Goal: Information Seeking & Learning: Learn about a topic

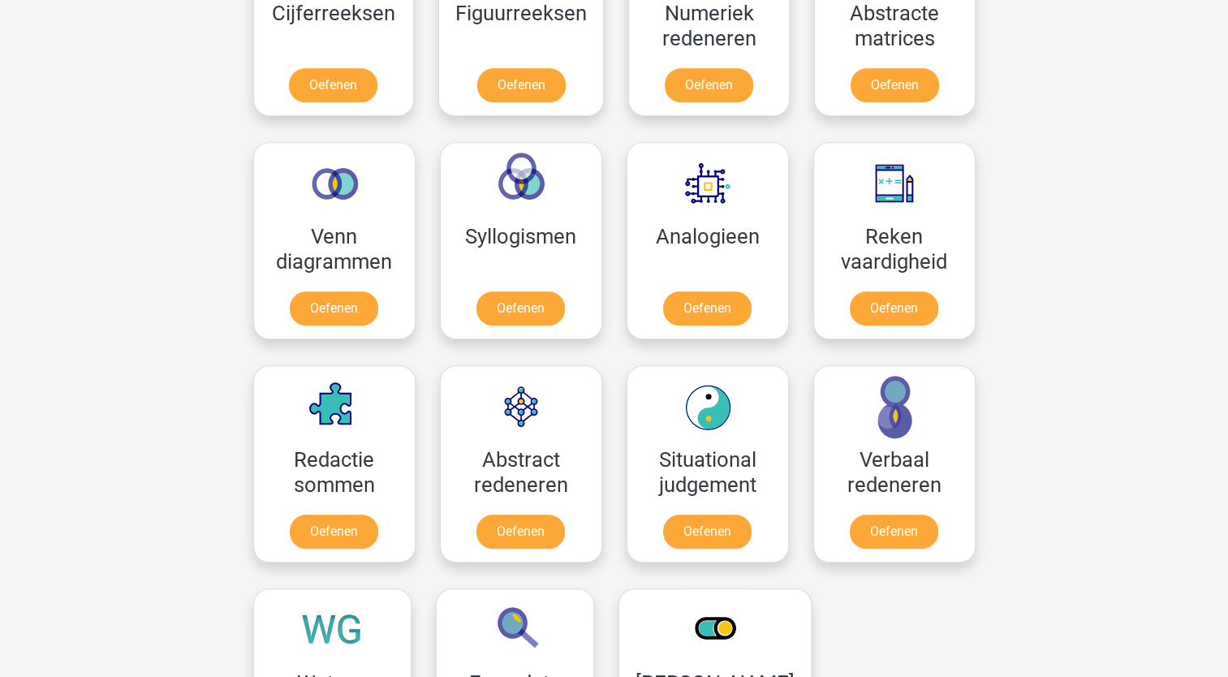
scroll to position [834, 0]
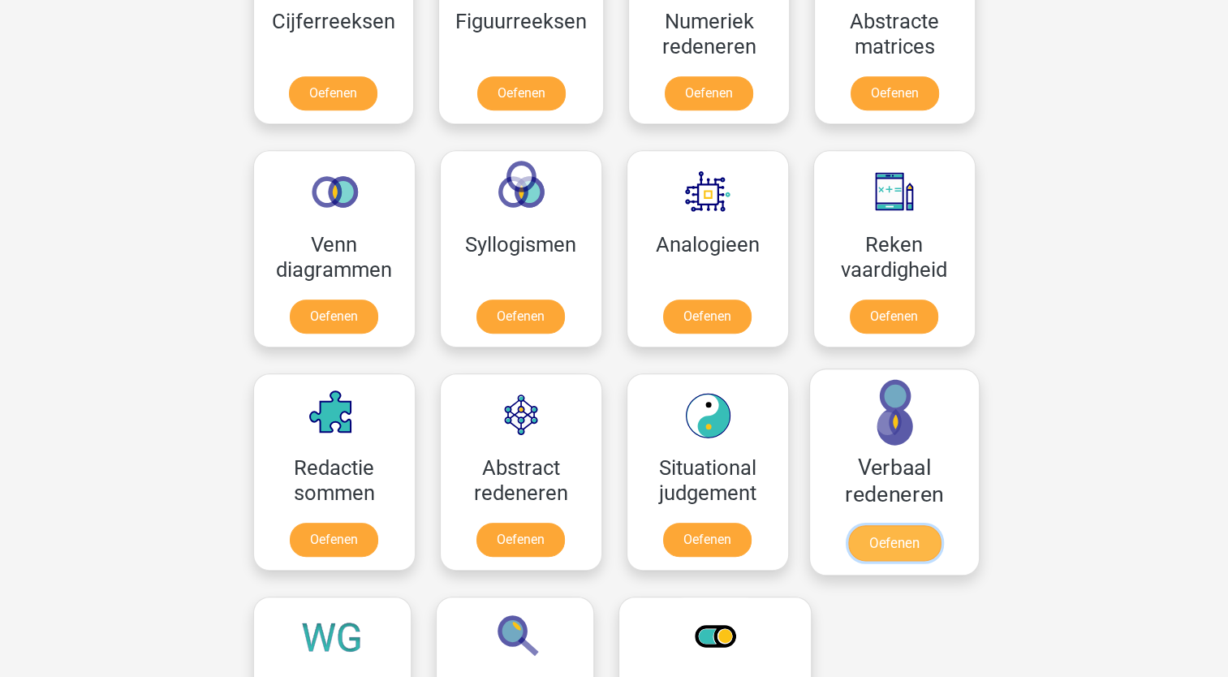
click at [901, 542] on link "Oefenen" at bounding box center [893, 543] width 93 height 36
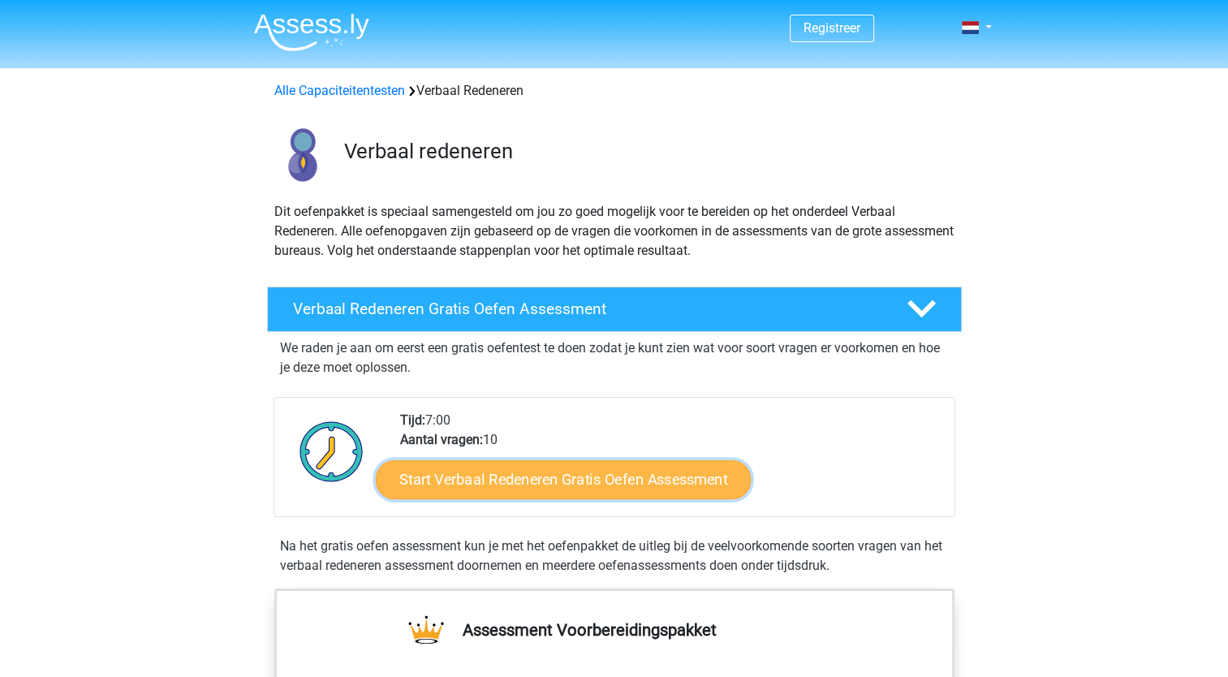
click at [635, 475] on link "Start Verbaal Redeneren Gratis Oefen Assessment" at bounding box center [563, 479] width 375 height 39
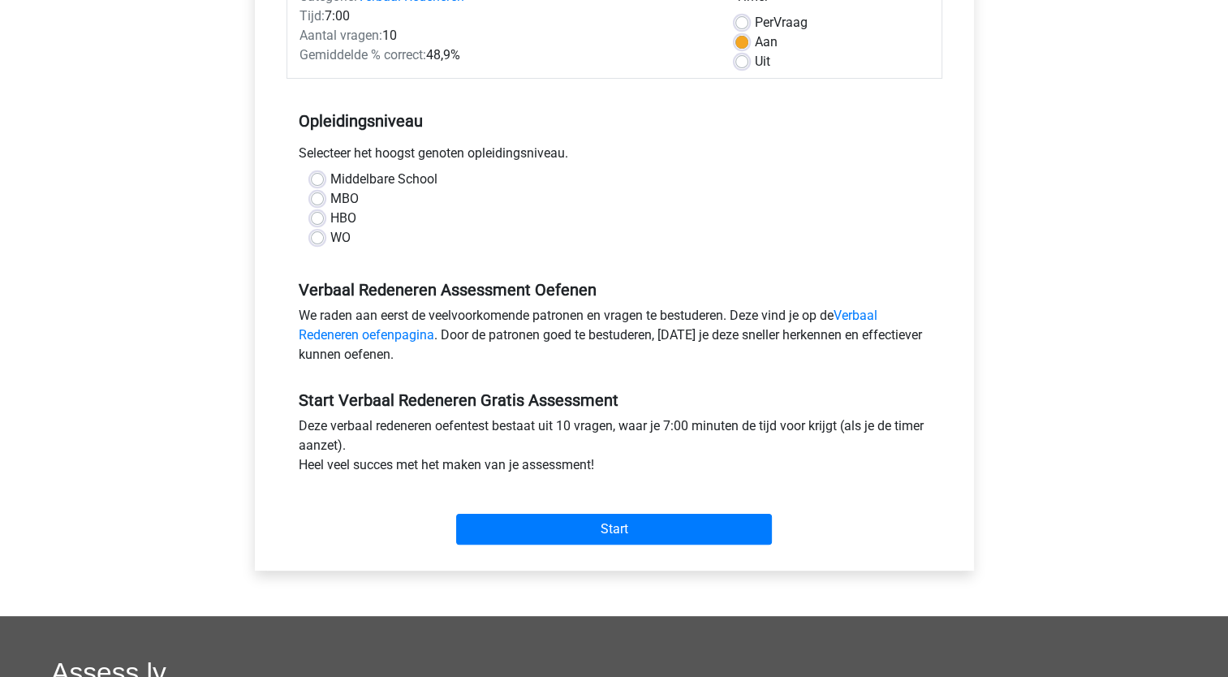
scroll to position [227, 0]
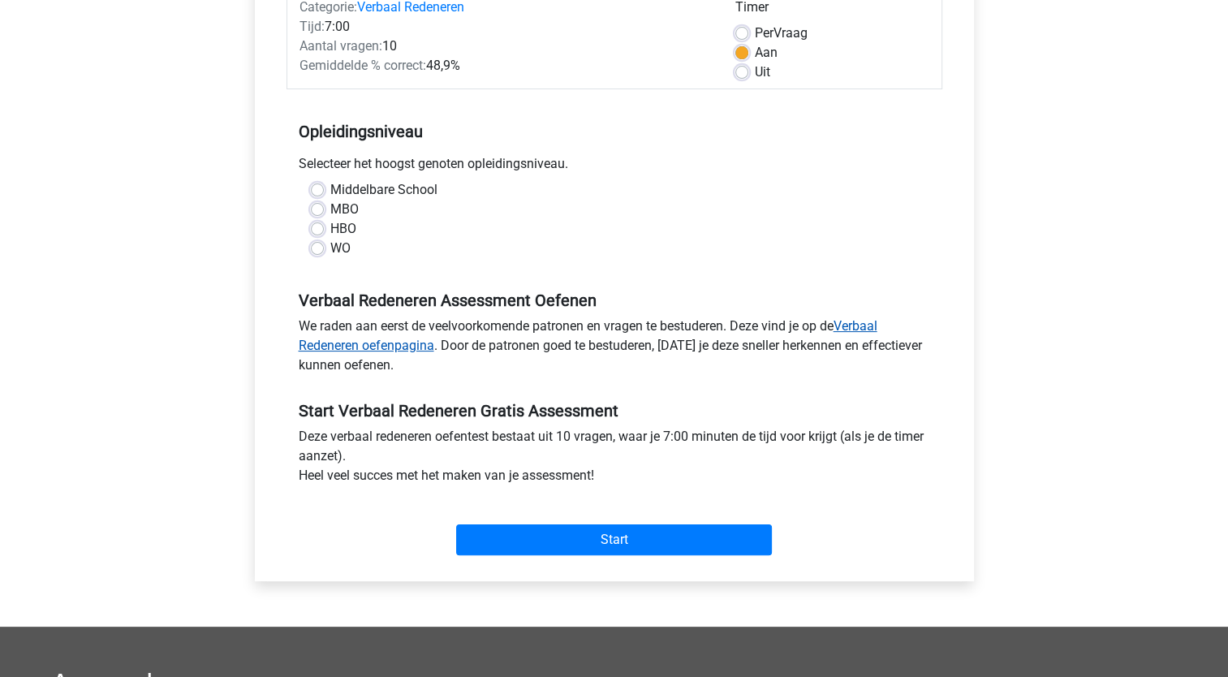
click at [380, 345] on link "Verbaal Redeneren oefenpagina" at bounding box center [588, 335] width 579 height 35
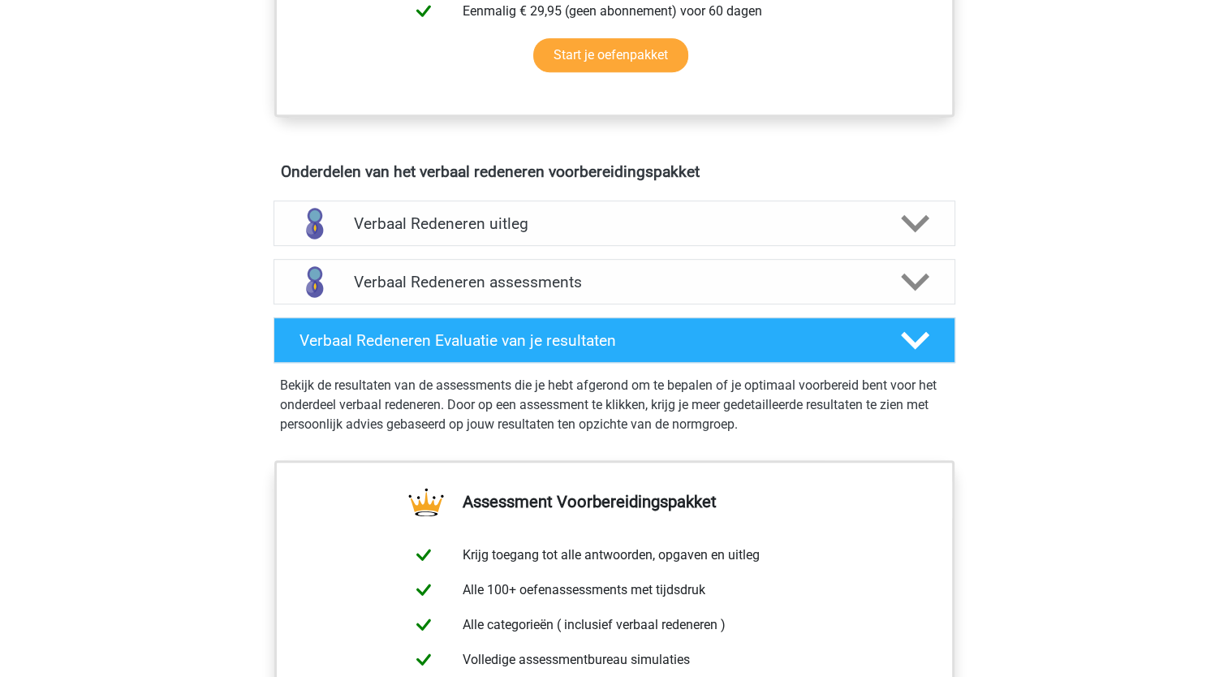
scroll to position [810, 0]
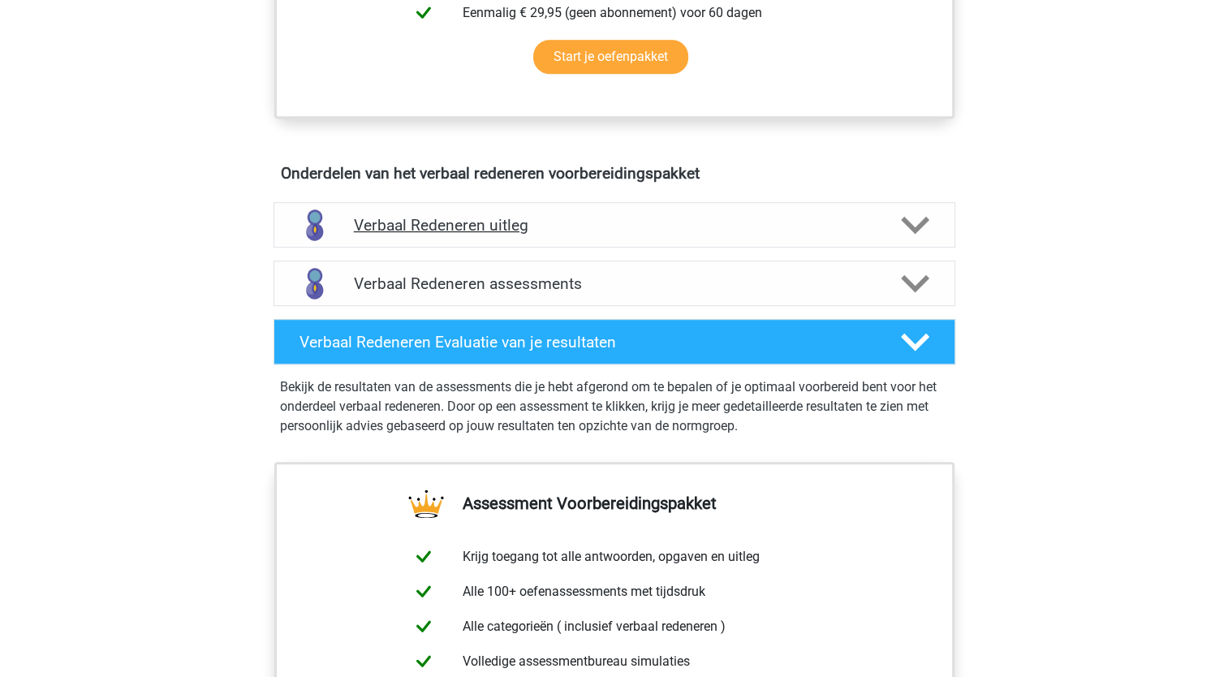
click at [911, 222] on polygon at bounding box center [915, 225] width 28 height 18
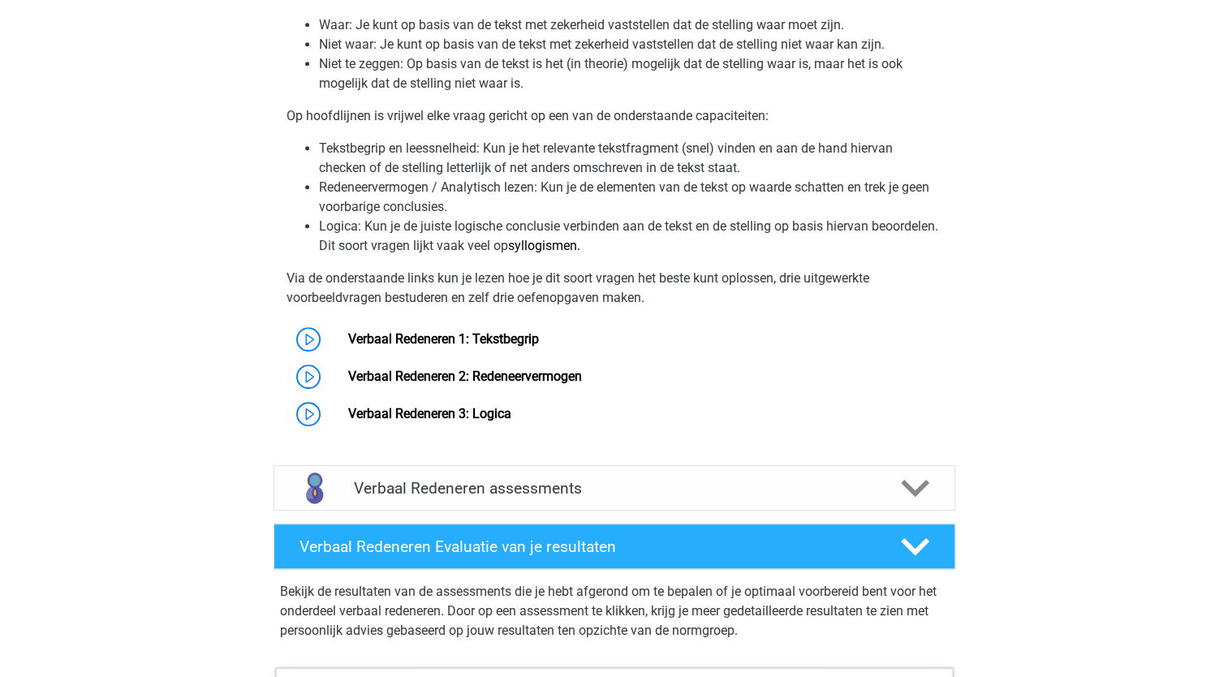
scroll to position [1143, 0]
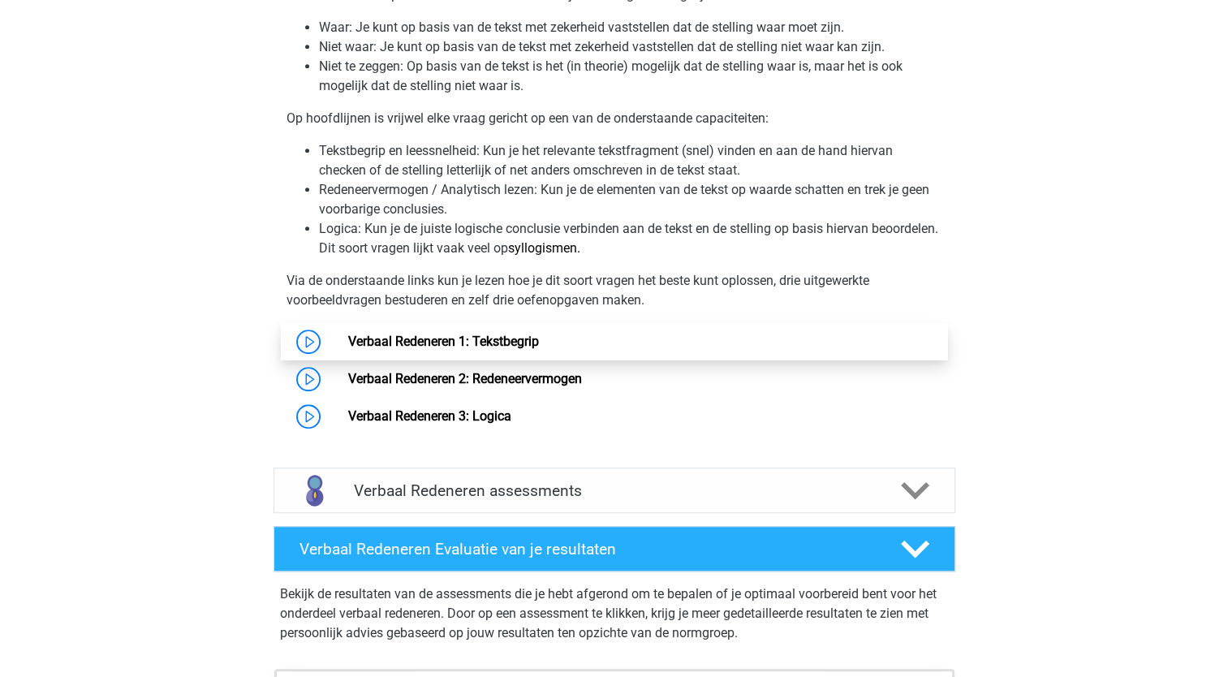
click at [348, 344] on link "Verbaal Redeneren 1: Tekstbegrip" at bounding box center [443, 341] width 191 height 15
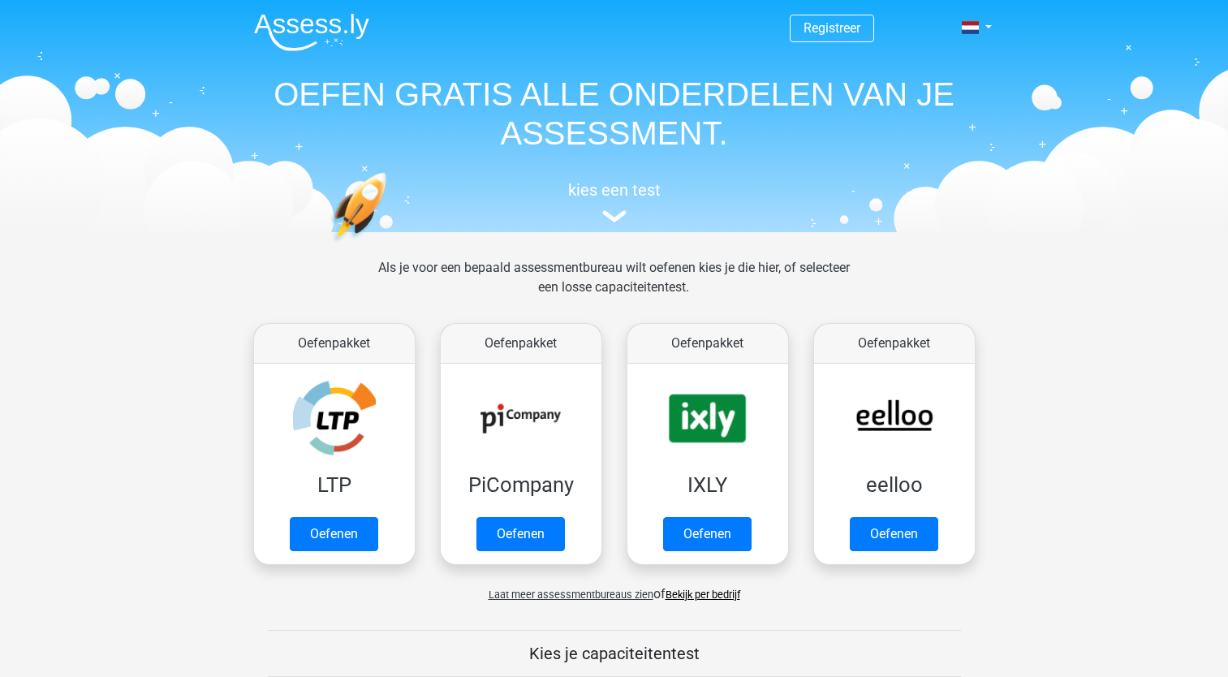
scroll to position [834, 0]
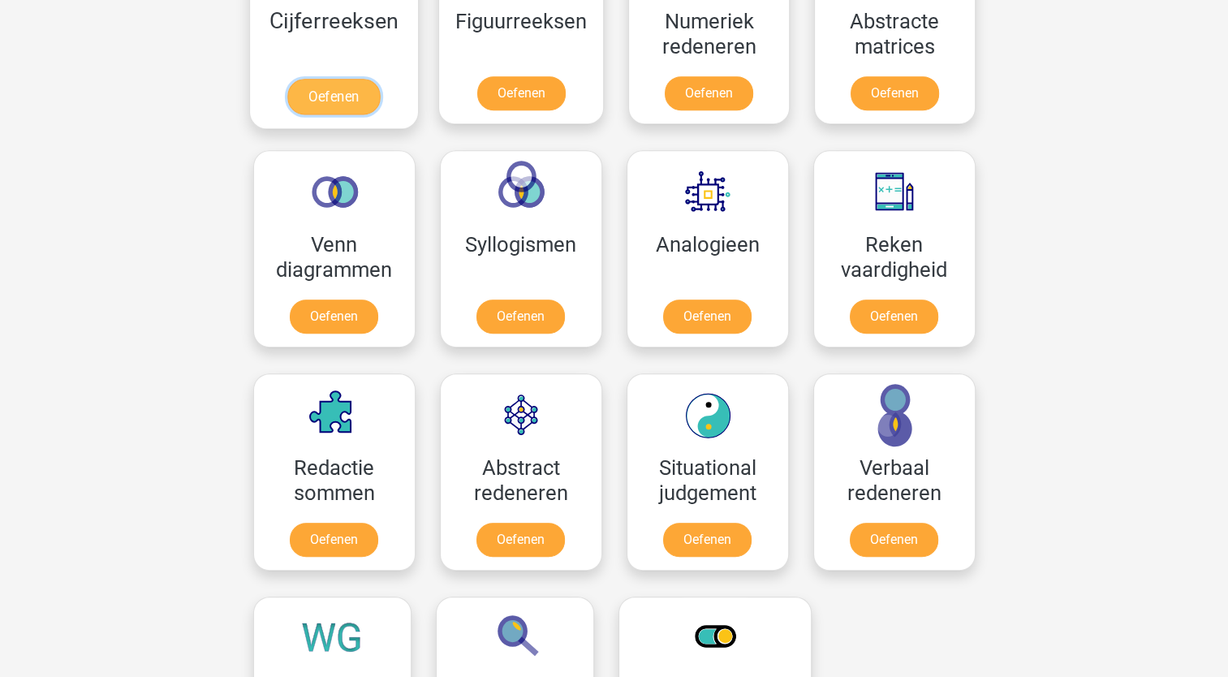
click at [334, 93] on link "Oefenen" at bounding box center [333, 97] width 93 height 36
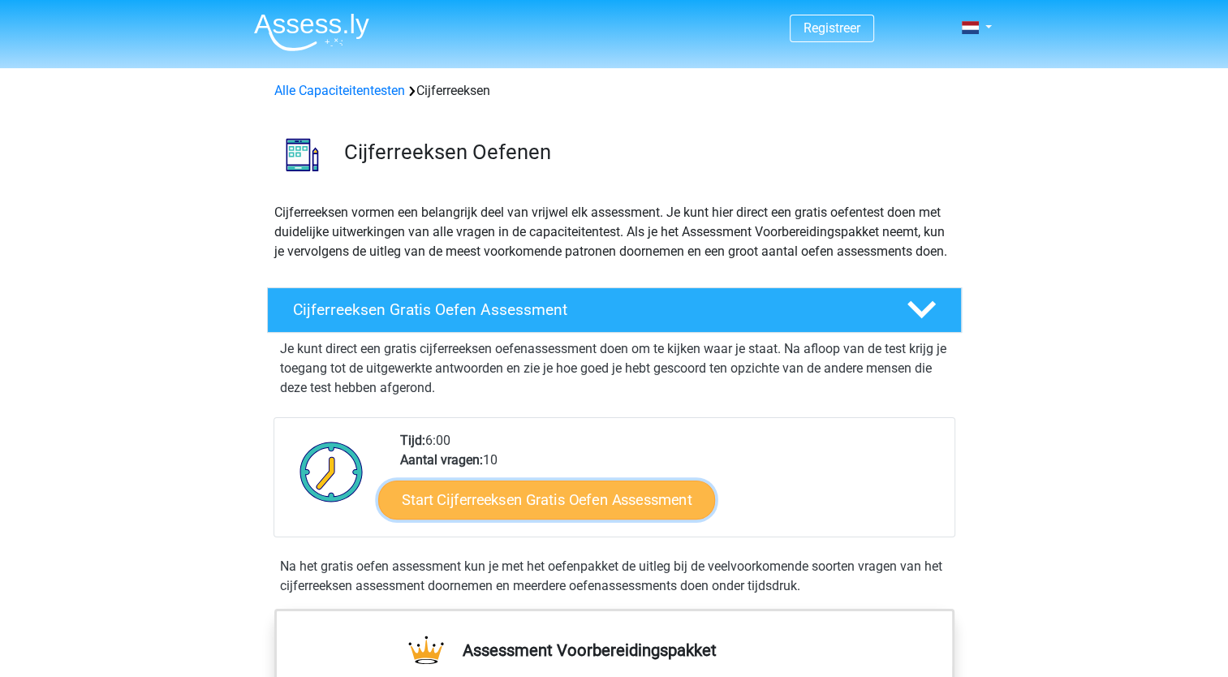
click at [556, 514] on link "Start Cijferreeksen Gratis Oefen Assessment" at bounding box center [546, 499] width 337 height 39
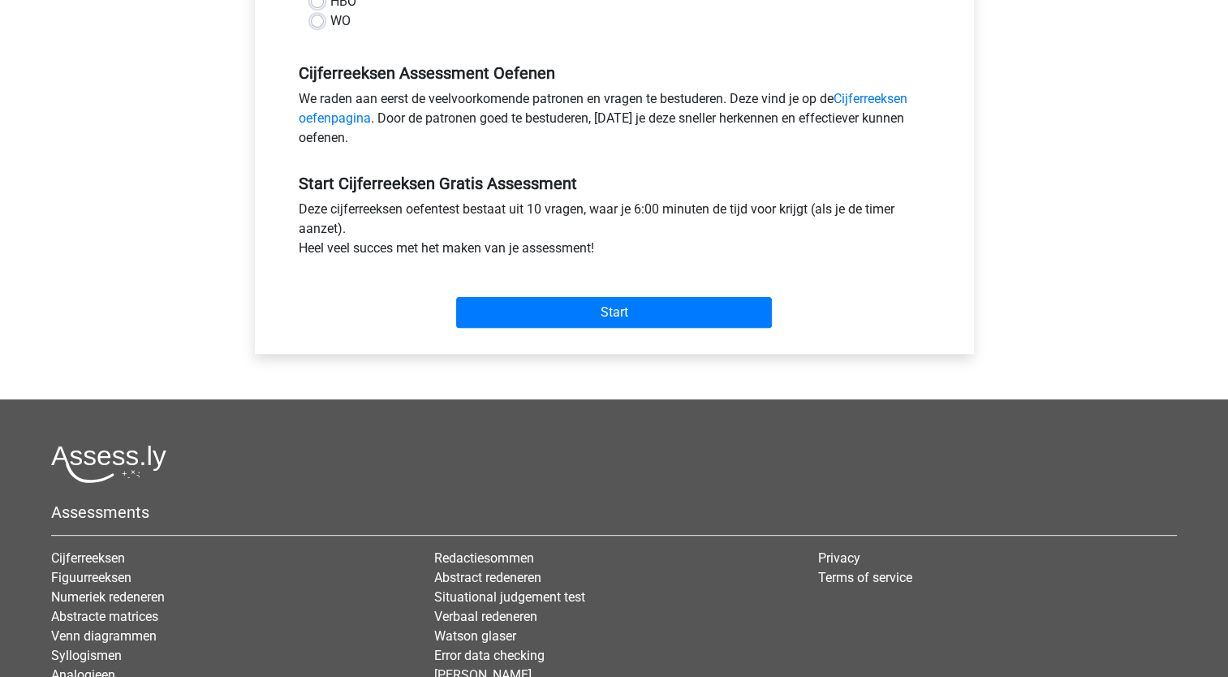
scroll to position [463, 0]
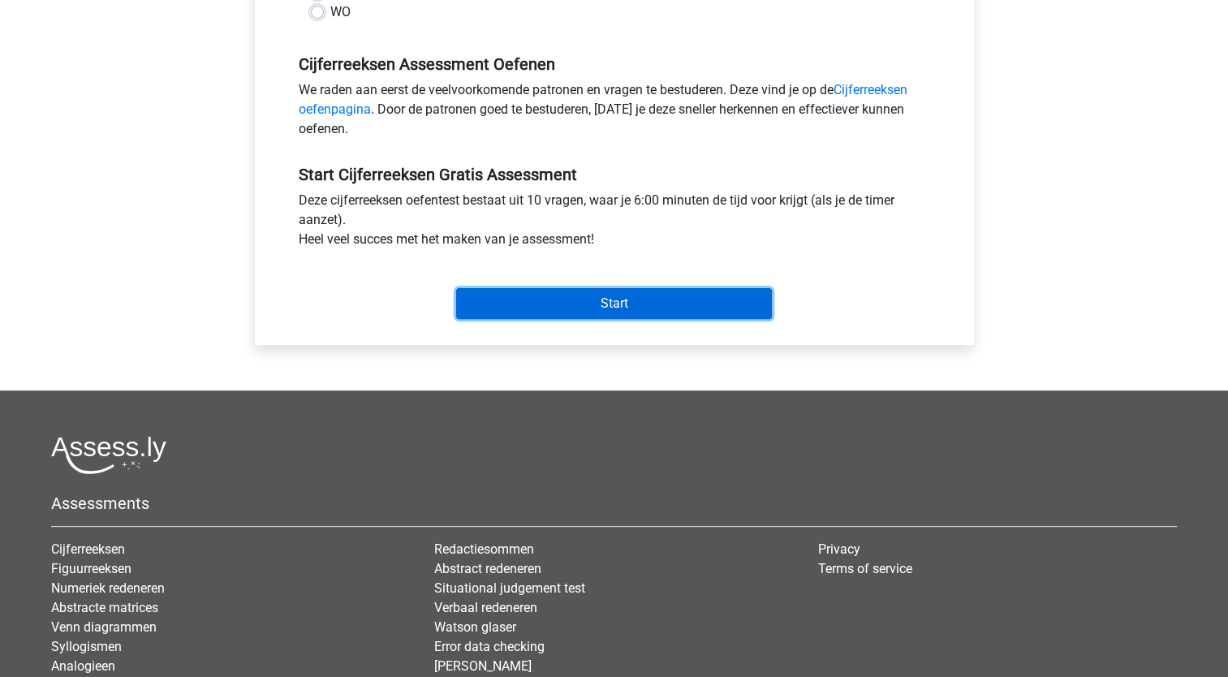
click at [610, 292] on input "Start" at bounding box center [614, 303] width 316 height 31
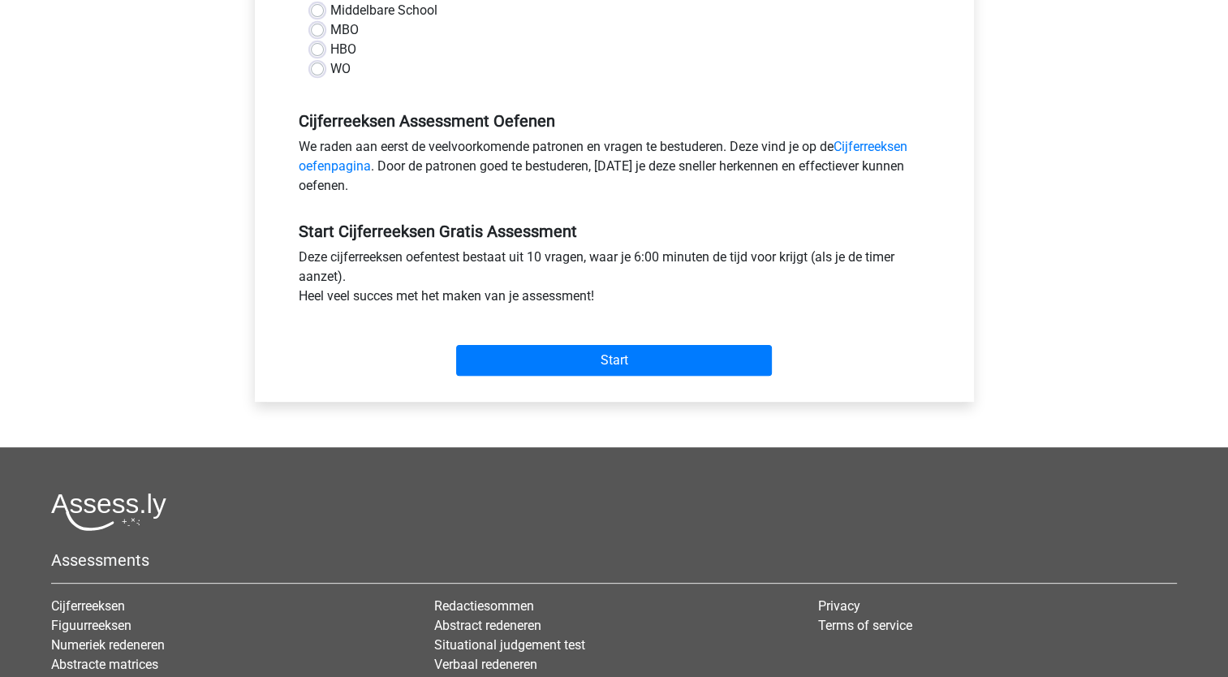
click at [445, 46] on div "HBO" at bounding box center [614, 49] width 607 height 19
